Goal: Information Seeking & Learning: Learn about a topic

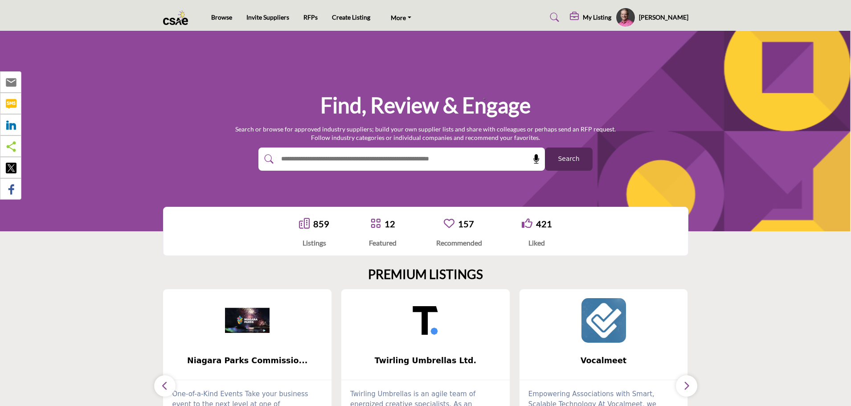
click at [611, 12] on div "My Listing" at bounding box center [590, 17] width 41 height 11
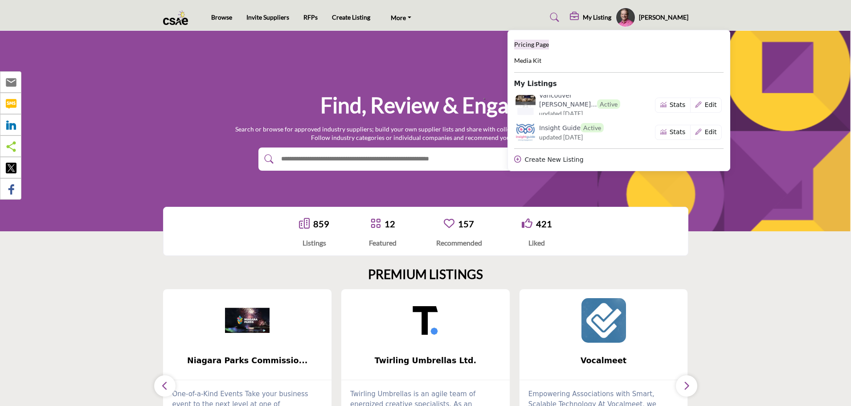
click at [549, 46] on span "Pricing Page" at bounding box center [531, 45] width 35 height 8
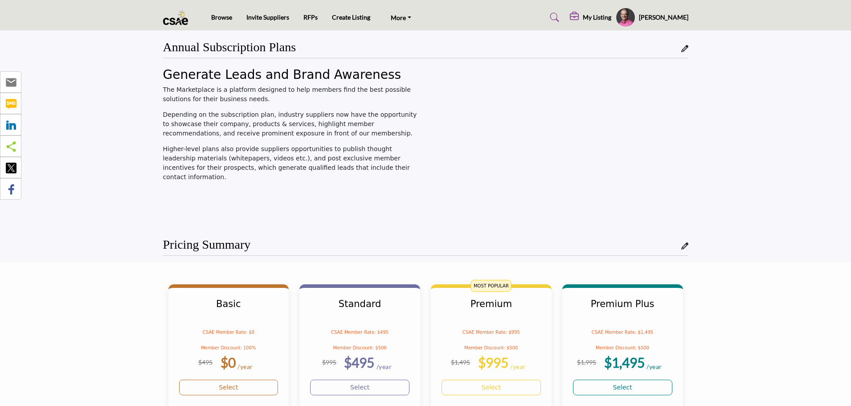
click at [174, 19] on img at bounding box center [178, 17] width 30 height 15
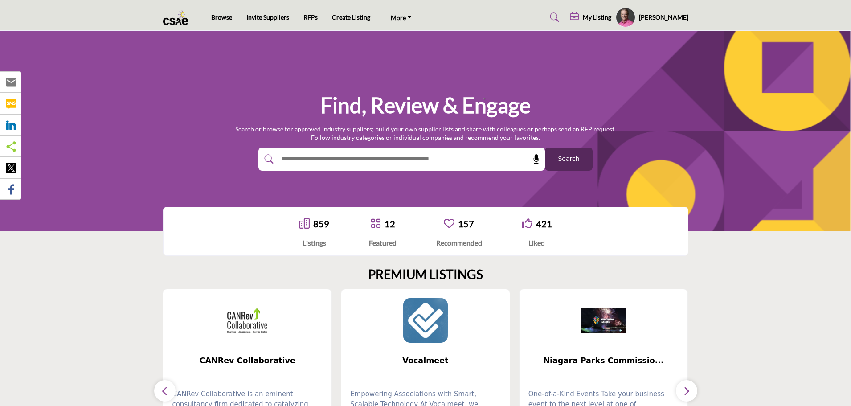
click at [611, 21] on h5 "My Listing" at bounding box center [597, 17] width 29 height 8
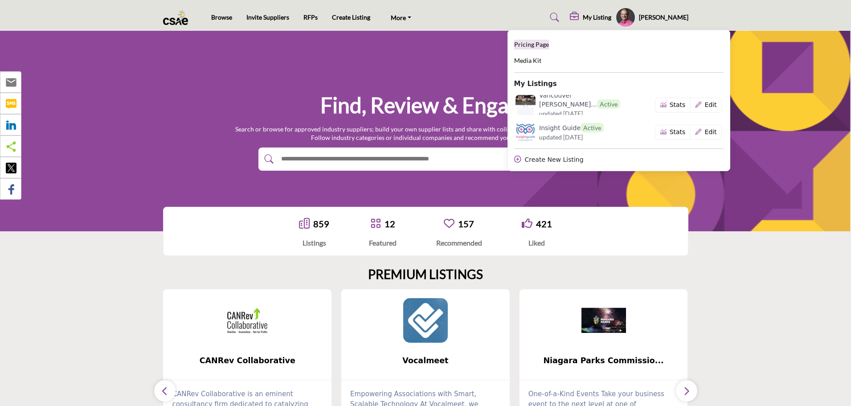
click at [546, 43] on span "Pricing Page" at bounding box center [531, 45] width 35 height 8
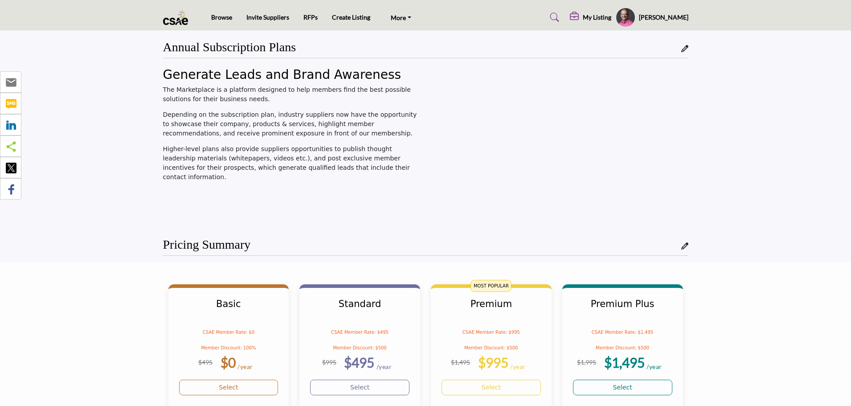
click at [180, 21] on img at bounding box center [178, 17] width 30 height 15
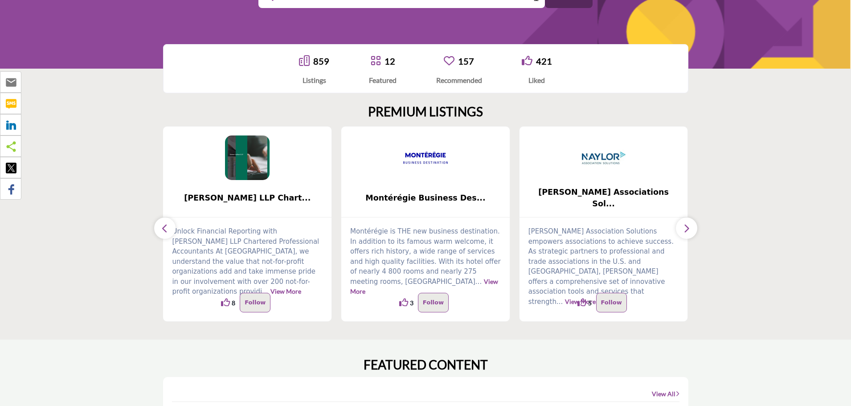
scroll to position [178, 0]
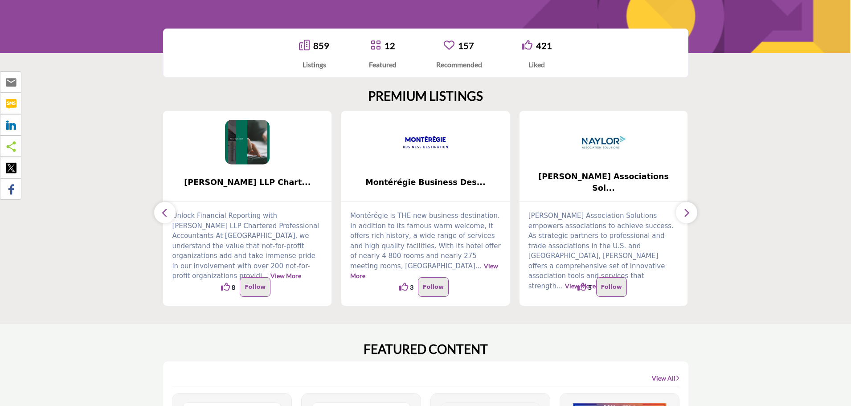
click at [167, 208] on icon "button" at bounding box center [164, 212] width 7 height 11
click at [167, 210] on icon "button" at bounding box center [164, 212] width 7 height 11
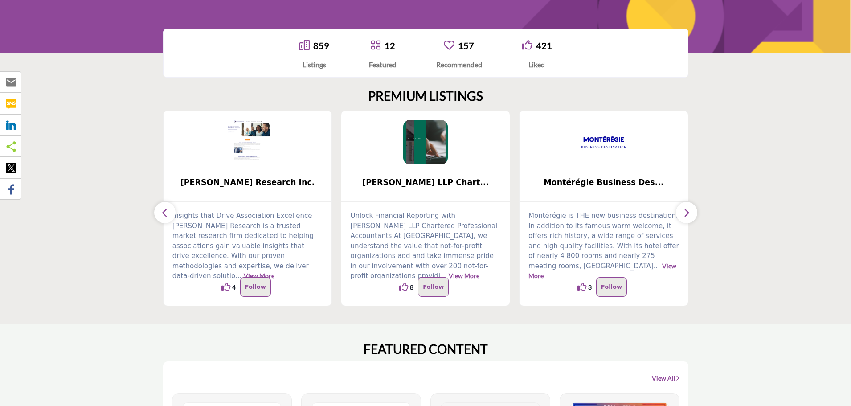
click at [167, 211] on icon "button" at bounding box center [164, 212] width 7 height 11
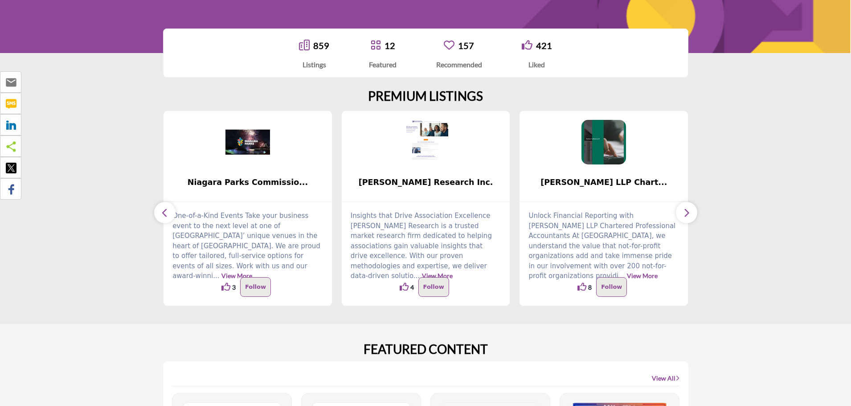
click at [167, 211] on icon "button" at bounding box center [164, 212] width 7 height 11
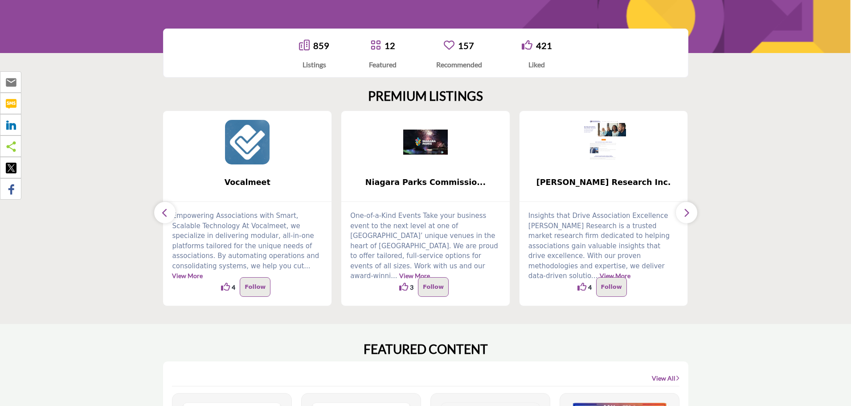
click at [167, 211] on icon "button" at bounding box center [164, 212] width 7 height 11
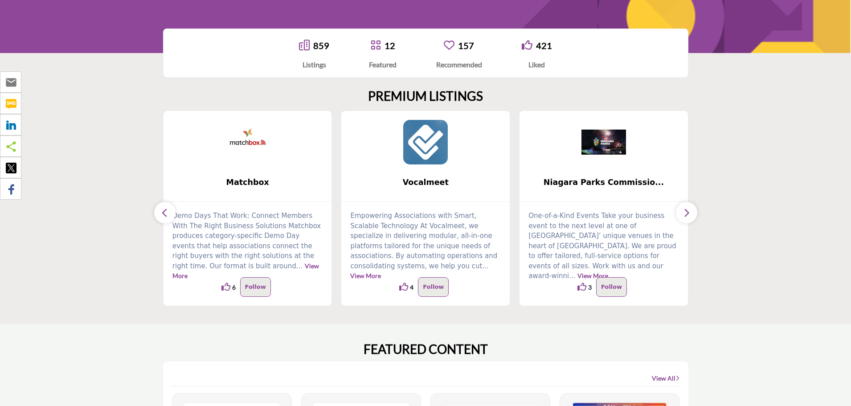
click at [167, 211] on icon "button" at bounding box center [164, 212] width 7 height 11
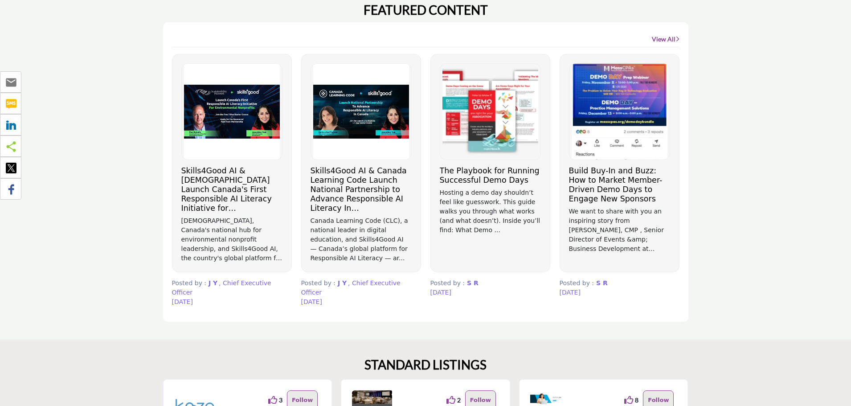
scroll to position [535, 0]
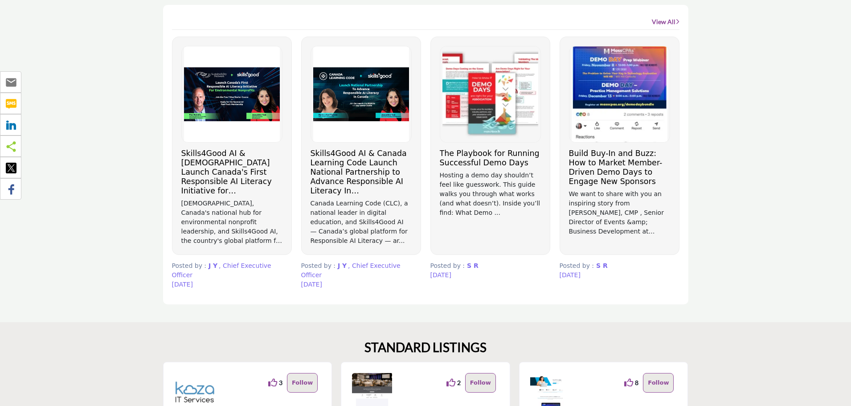
click at [232, 187] on h3 "Skills4Good AI & [DEMOGRAPHIC_DATA] Launch Canada's First Responsible AI Litera…" at bounding box center [231, 172] width 101 height 47
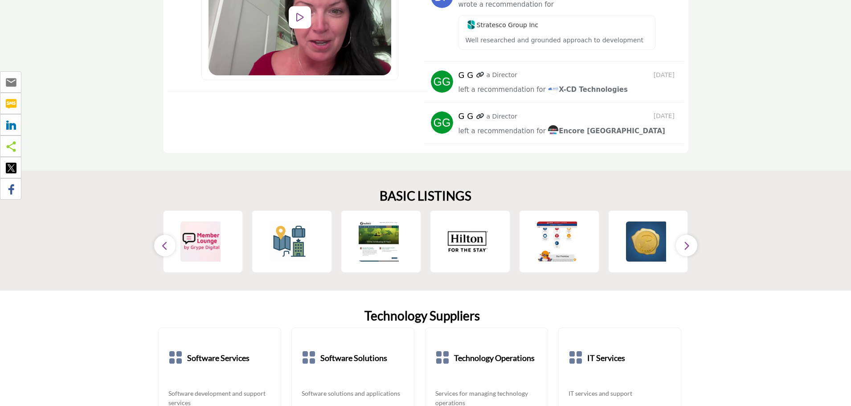
scroll to position [1471, 0]
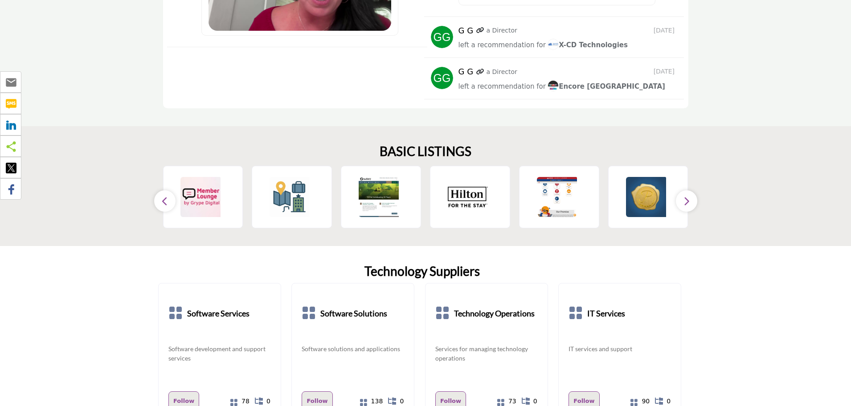
click at [172, 190] on button "button" at bounding box center [164, 200] width 21 height 21
click at [693, 190] on button "button" at bounding box center [686, 200] width 21 height 21
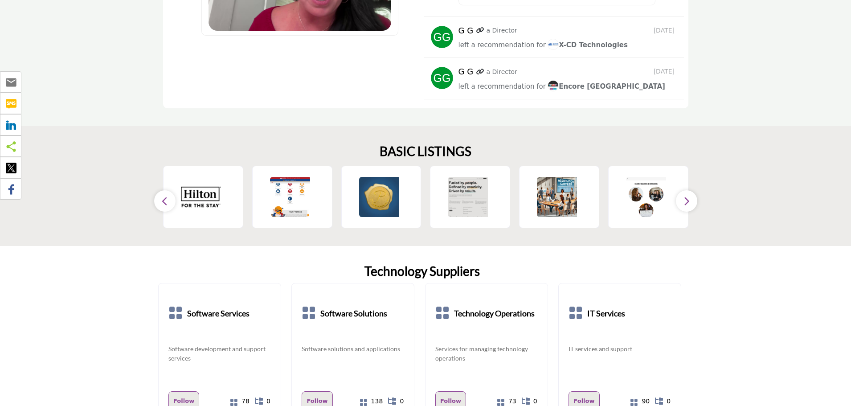
click at [693, 190] on button "button" at bounding box center [686, 200] width 21 height 21
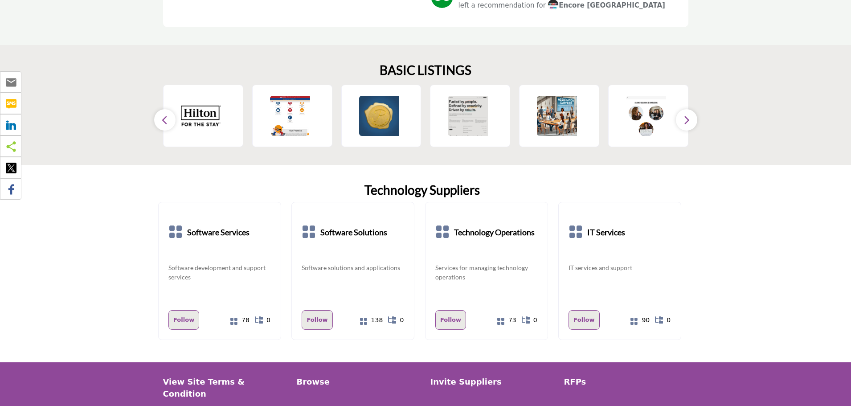
scroll to position [1560, 0]
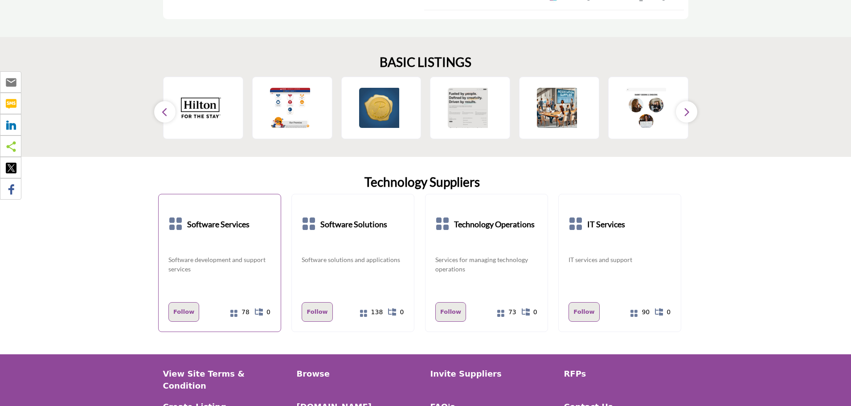
click at [221, 208] on b "Software Services" at bounding box center [218, 224] width 62 height 40
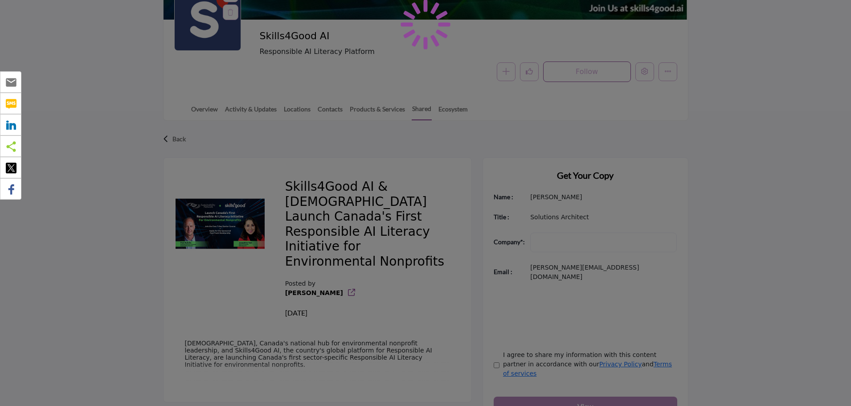
scroll to position [223, 0]
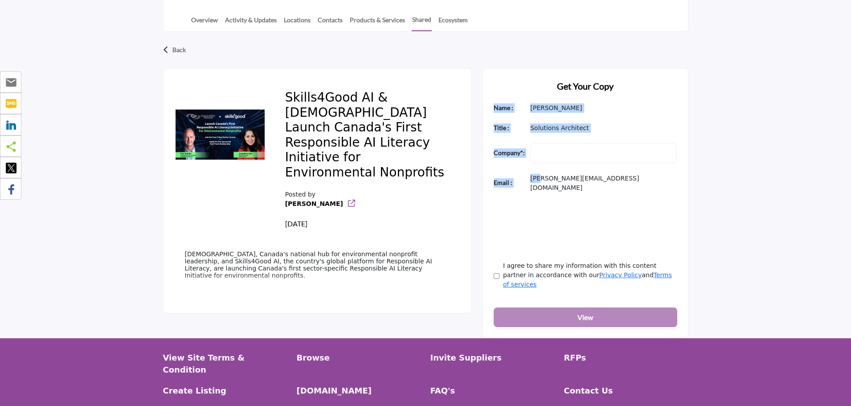
drag, startPoint x: 490, startPoint y: 97, endPoint x: 534, endPoint y: 165, distance: 81.1
click at [537, 166] on div "Get Your Copy Name : [PERSON_NAME] Title : Solutions Architect Company" at bounding box center [586, 203] width 206 height 270
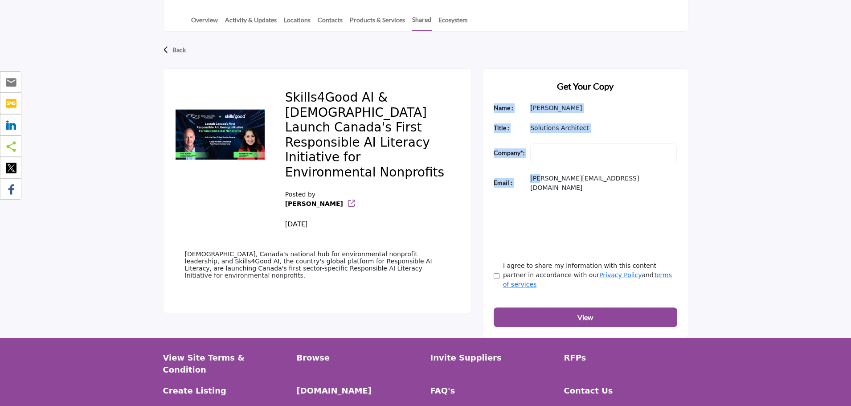
click at [447, 228] on div "Skills4Good AI & [DEMOGRAPHIC_DATA] Launch Canada's First Responsible AI Litera…" at bounding box center [368, 159] width 186 height 160
drag, startPoint x: 496, startPoint y: 100, endPoint x: 609, endPoint y: 178, distance: 137.1
click at [609, 178] on div "Get Your Copy Name : Jeff Baker Title : Solutions Architect Company" at bounding box center [586, 203] width 206 height 270
click at [603, 174] on p "jeff@insightguide.com" at bounding box center [603, 183] width 147 height 19
click at [467, 142] on div "Skills4Good AI & Sustainability Network Launch Canada's First Responsible AI Li…" at bounding box center [317, 190] width 309 height 245
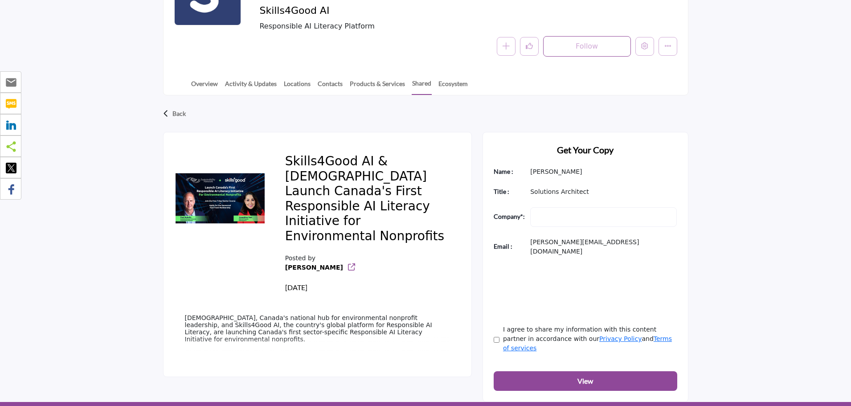
scroll to position [134, 0]
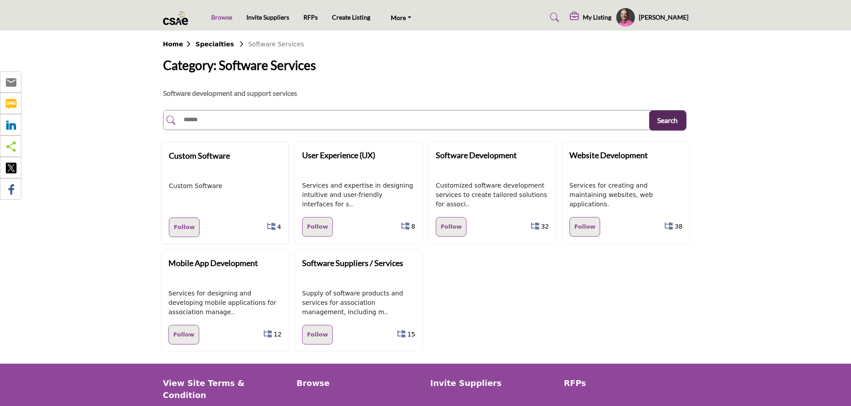
click at [220, 18] on link "Browse" at bounding box center [221, 17] width 21 height 8
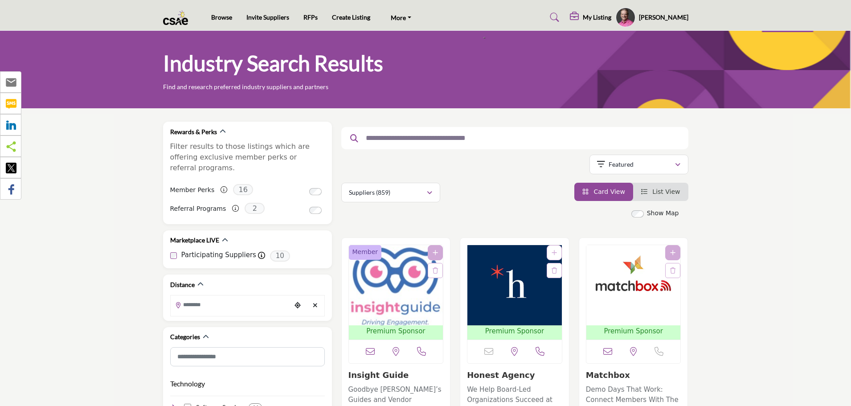
click at [426, 144] on input "text" at bounding box center [511, 138] width 300 height 12
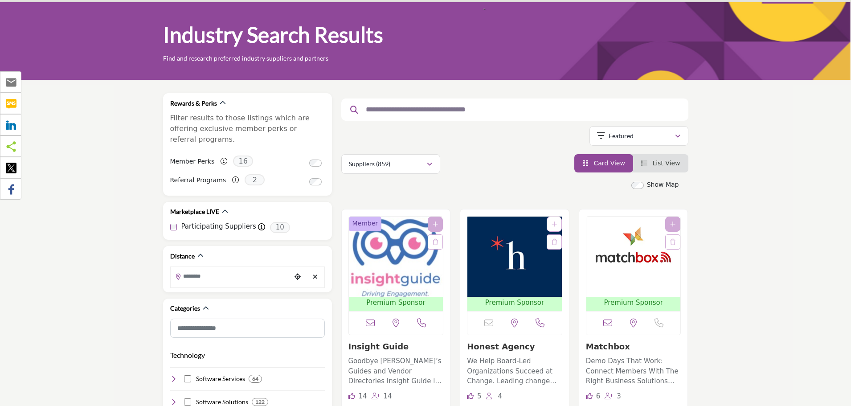
scroll to position [45, 0]
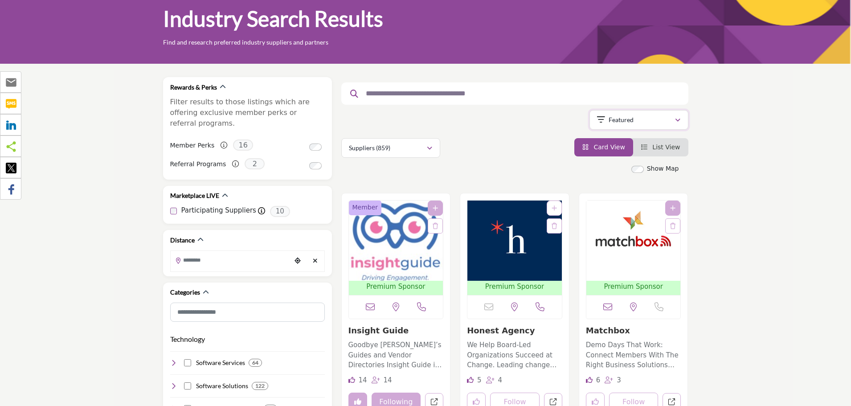
click at [619, 120] on p "Featured" at bounding box center [621, 119] width 25 height 9
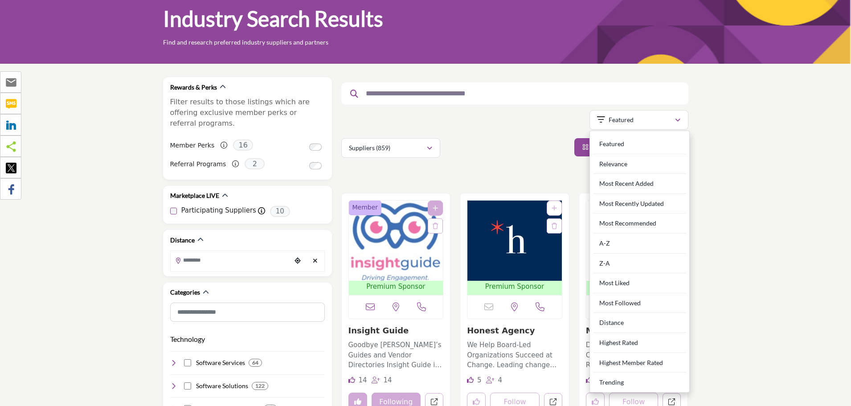
click at [528, 130] on div "Showing 21 results out of 859" at bounding box center [514, 121] width 347 height 23
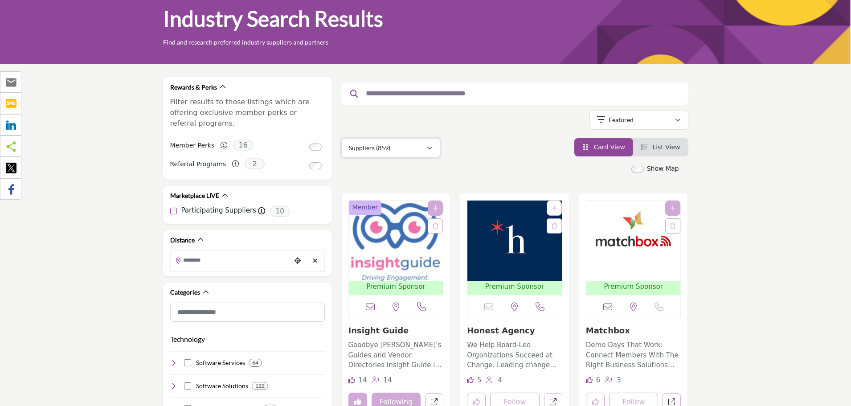
click at [414, 145] on div "Suppliers (859)" at bounding box center [388, 148] width 78 height 11
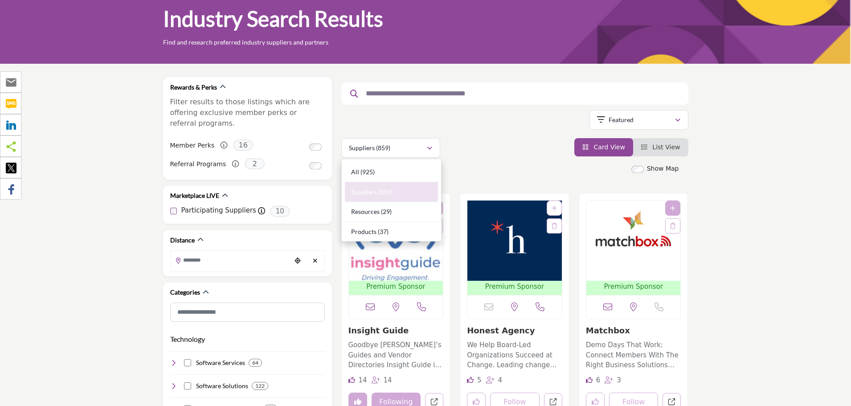
click at [503, 150] on div "Suppliers (859) All (925) Suppliers (859) Resources (29) Products (37)" at bounding box center [514, 148] width 347 height 20
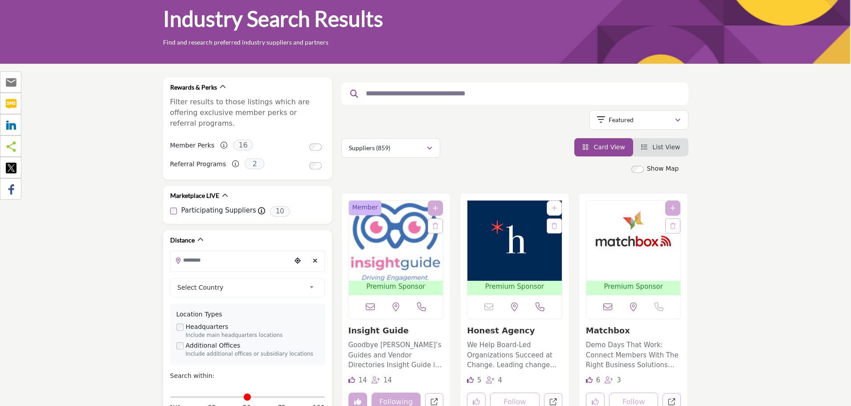
click at [246, 252] on input "Search Location" at bounding box center [231, 259] width 120 height 17
click at [460, 153] on div "Suppliers (859) All (925) Suppliers (859) Resources (29) Products (37)" at bounding box center [514, 148] width 347 height 20
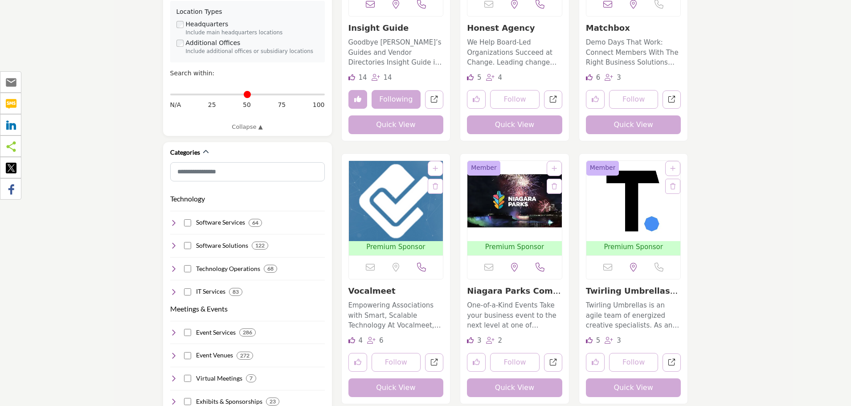
scroll to position [401, 0]
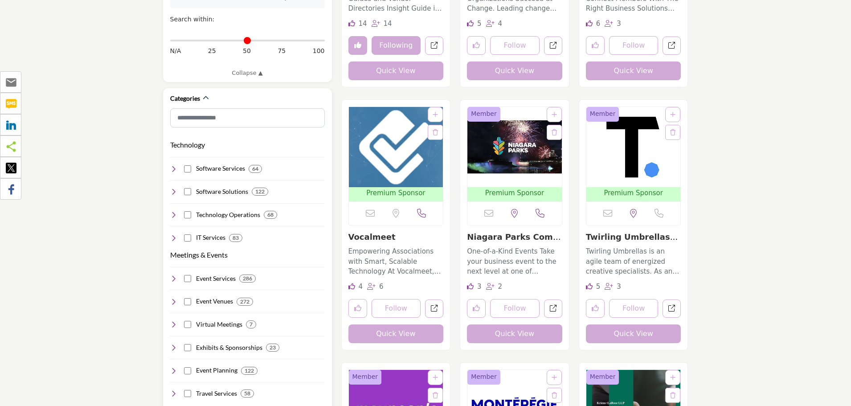
click at [173, 165] on icon at bounding box center [173, 168] width 7 height 7
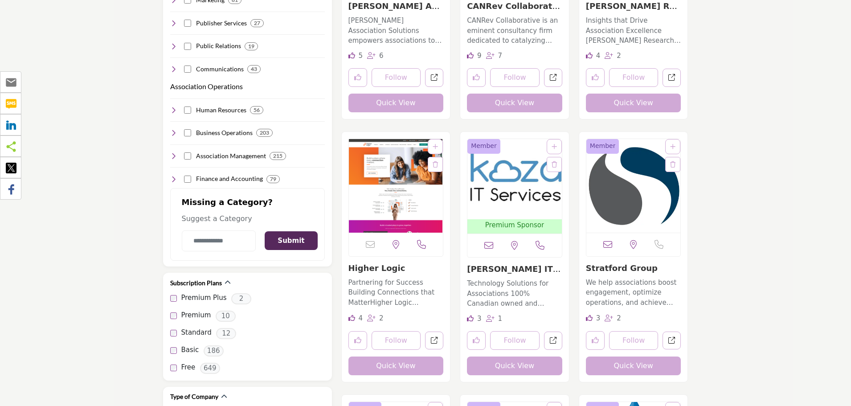
scroll to position [1159, 0]
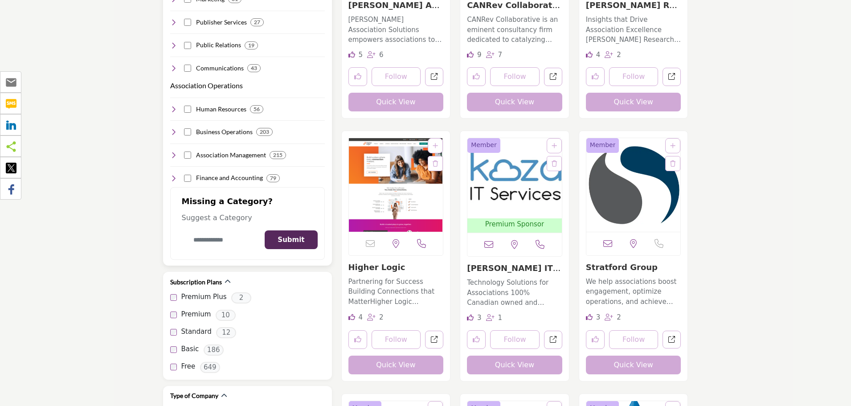
click at [205, 230] on input "Category Name" at bounding box center [219, 240] width 74 height 21
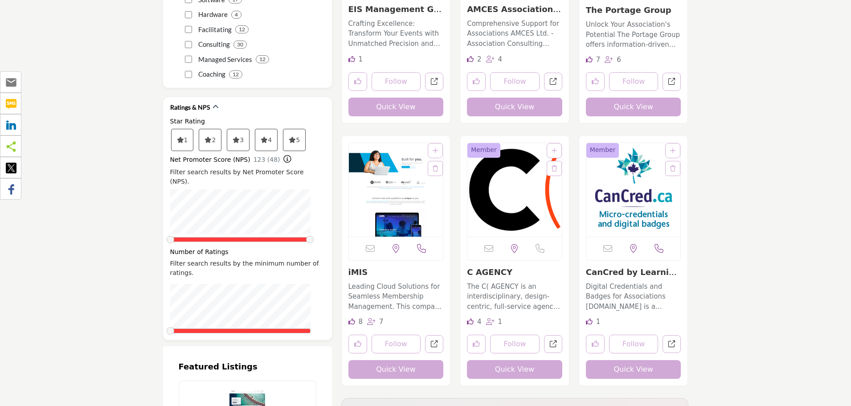
scroll to position [1694, 0]
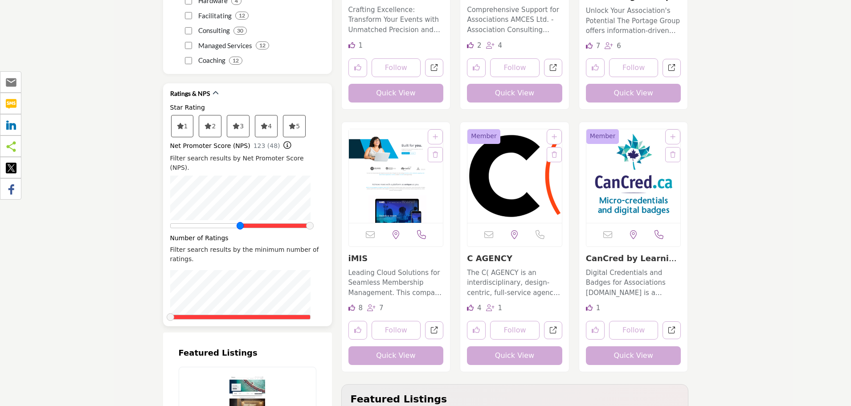
drag, startPoint x: 168, startPoint y: 207, endPoint x: 238, endPoint y: 207, distance: 70.0
click at [238, 222] on span at bounding box center [241, 226] width 8 height 8
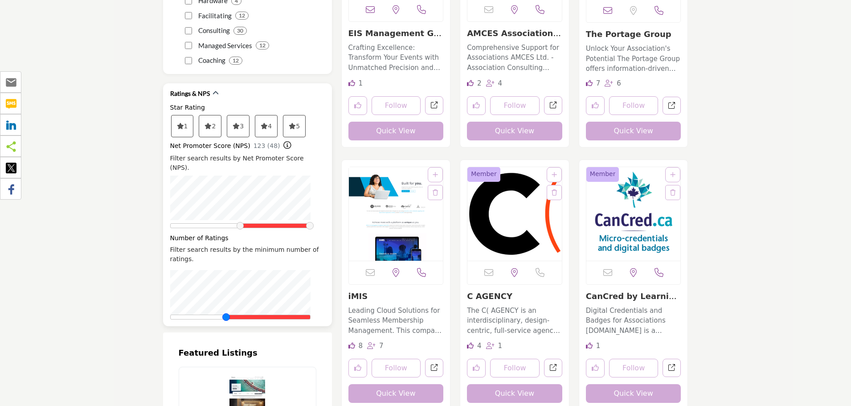
drag, startPoint x: 174, startPoint y: 287, endPoint x: 222, endPoint y: 289, distance: 47.7
click at [222, 315] on div at bounding box center [240, 317] width 140 height 5
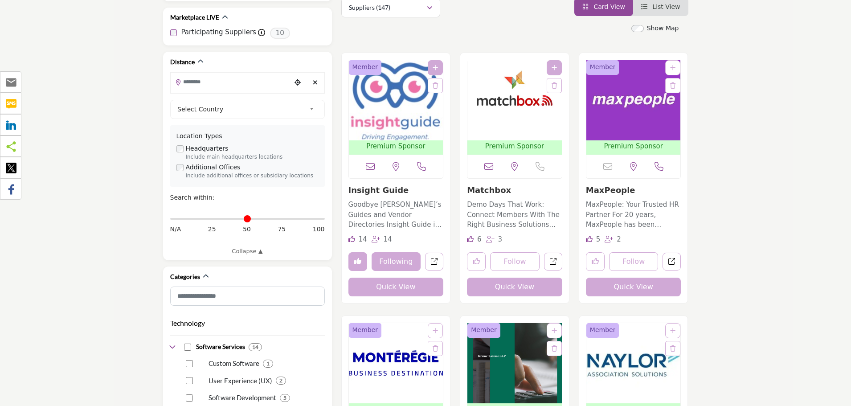
scroll to position [89, 0]
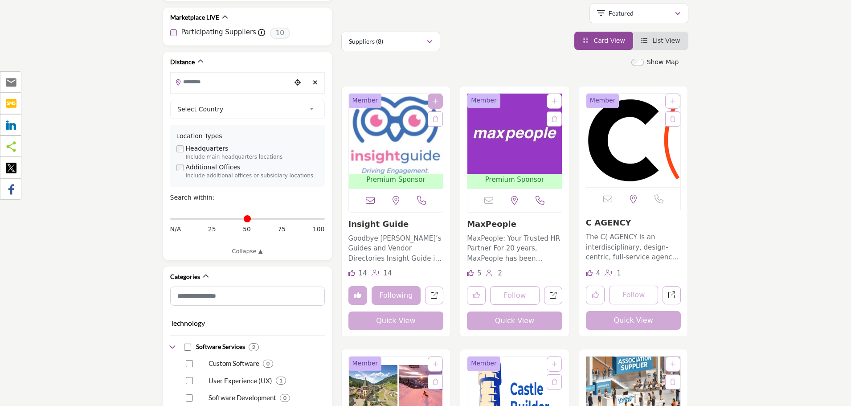
scroll to position [178, 0]
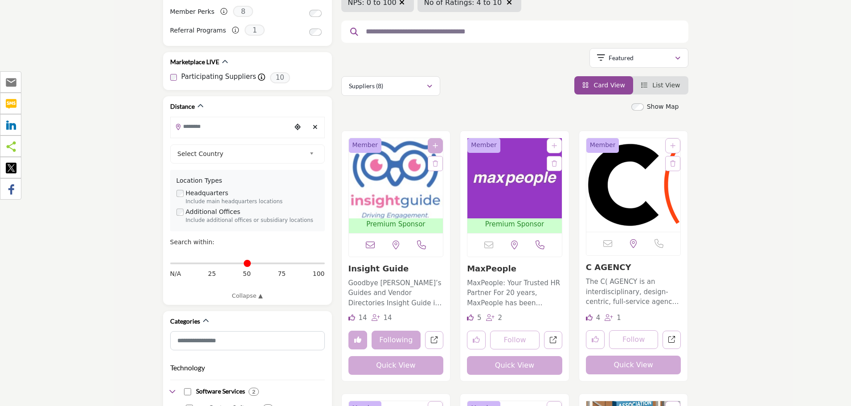
click at [408, 172] on img "Open Listing in new tab" at bounding box center [396, 178] width 94 height 80
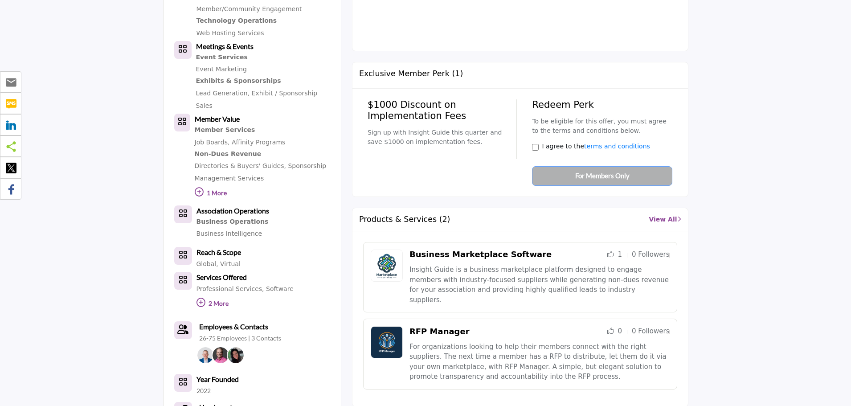
scroll to position [570, 0]
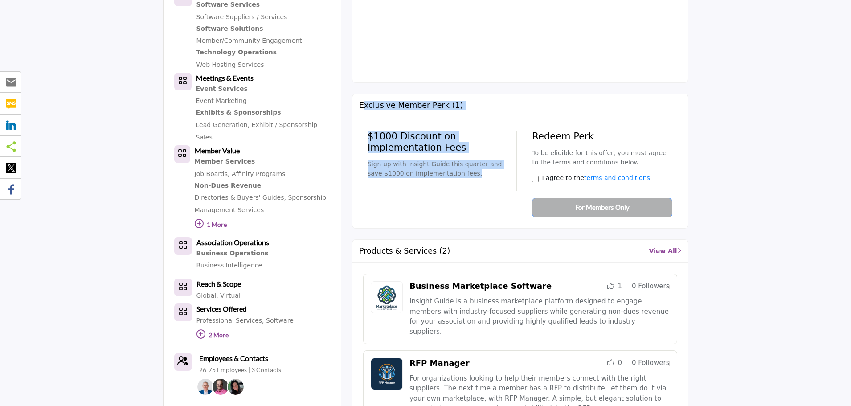
drag, startPoint x: 362, startPoint y: 106, endPoint x: 468, endPoint y: 173, distance: 125.2
click at [468, 173] on div "Exclusive Member Perk (1) $1000 Discount on Implementation Fees Sign up with In…" at bounding box center [520, 161] width 336 height 135
click at [468, 173] on p "Sign up with Insight Guide this quarter and save $1000 on implementation fees." at bounding box center [439, 169] width 143 height 19
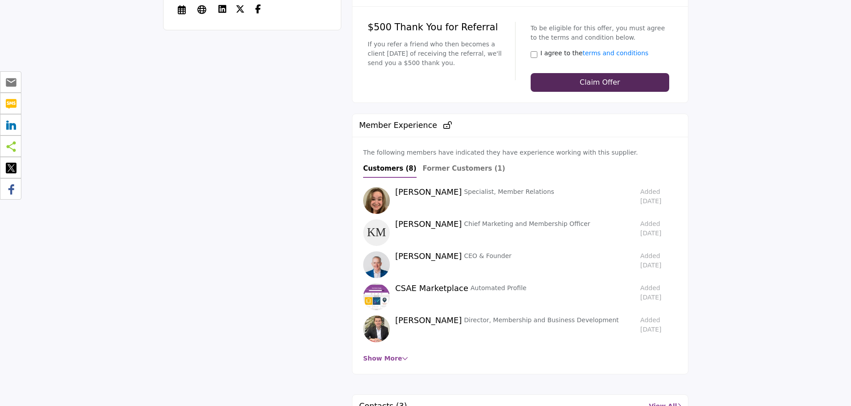
scroll to position [1194, 0]
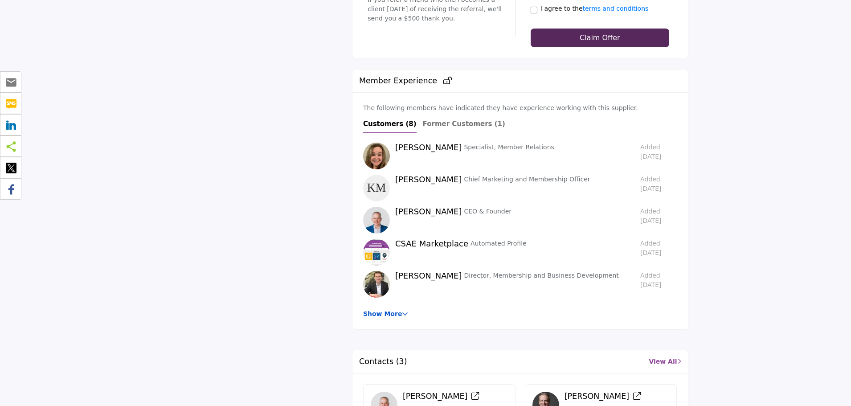
click at [385, 310] on link "Show More" at bounding box center [385, 313] width 45 height 7
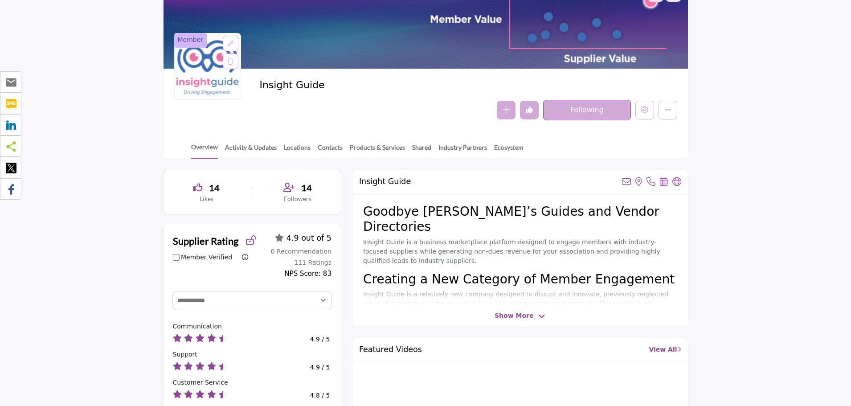
scroll to position [0, 0]
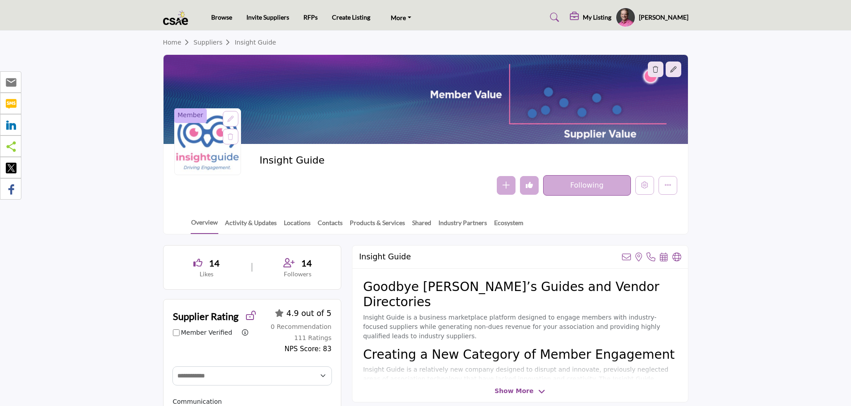
click at [173, 17] on img at bounding box center [178, 17] width 30 height 15
